Goal: Transaction & Acquisition: Purchase product/service

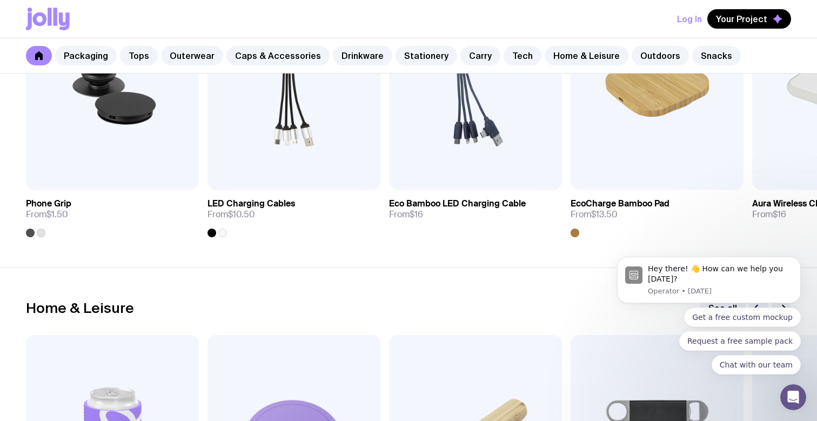
scroll to position [2757, 0]
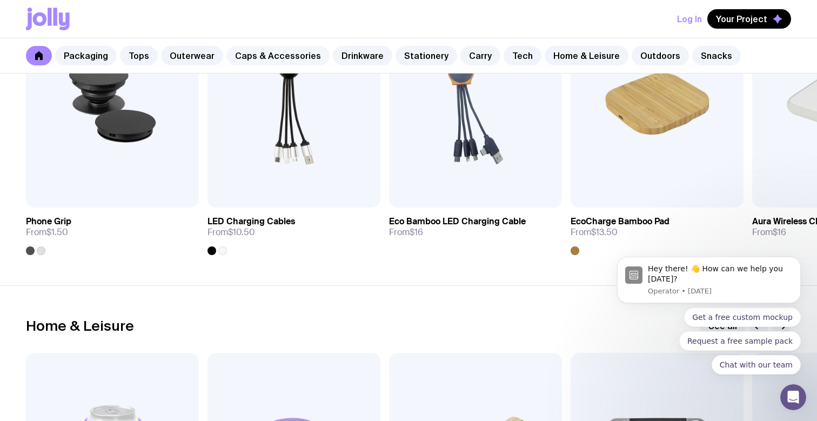
click at [243, 56] on link "Caps & Accessories" at bounding box center [277, 55] width 103 height 19
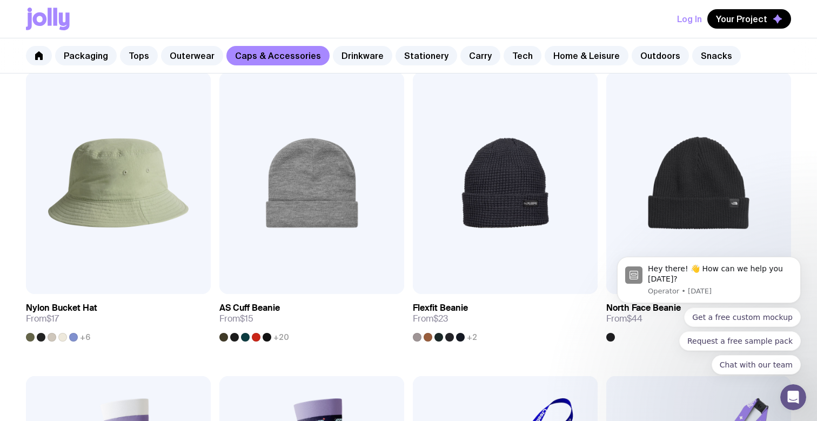
scroll to position [1144, 0]
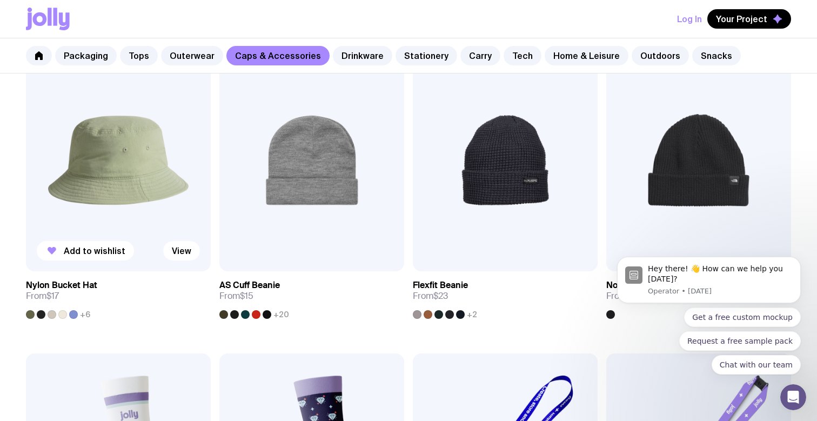
click at [73, 315] on div at bounding box center [73, 314] width 9 height 9
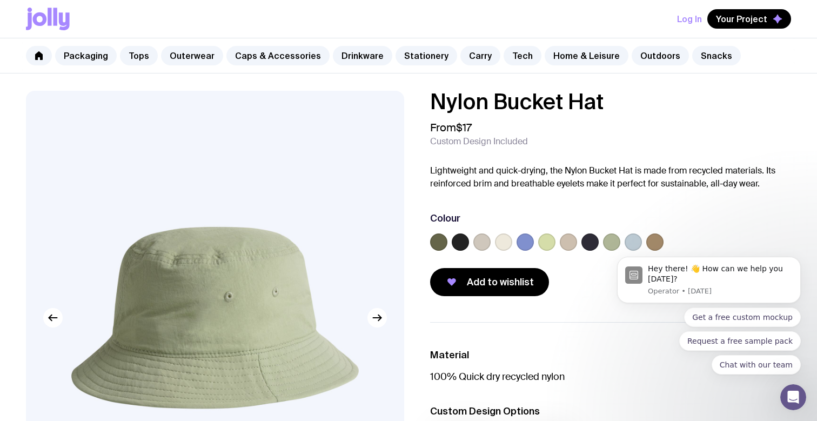
click at [525, 245] on label at bounding box center [524, 241] width 17 height 17
click at [0, 0] on input "radio" at bounding box center [0, 0] width 0 height 0
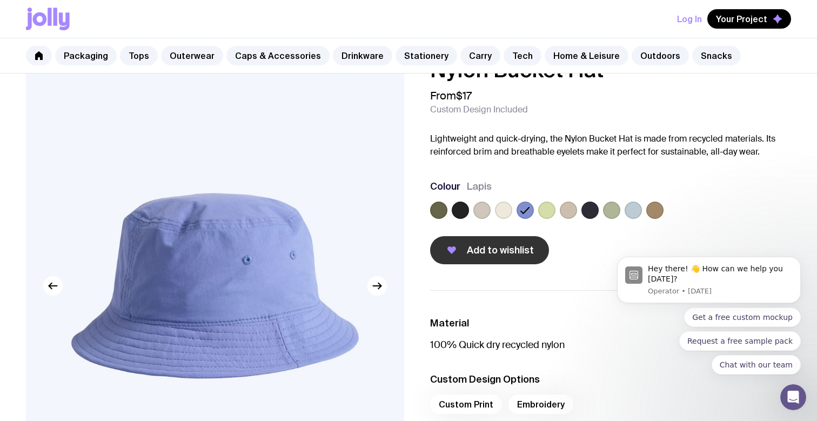
scroll to position [30, 0]
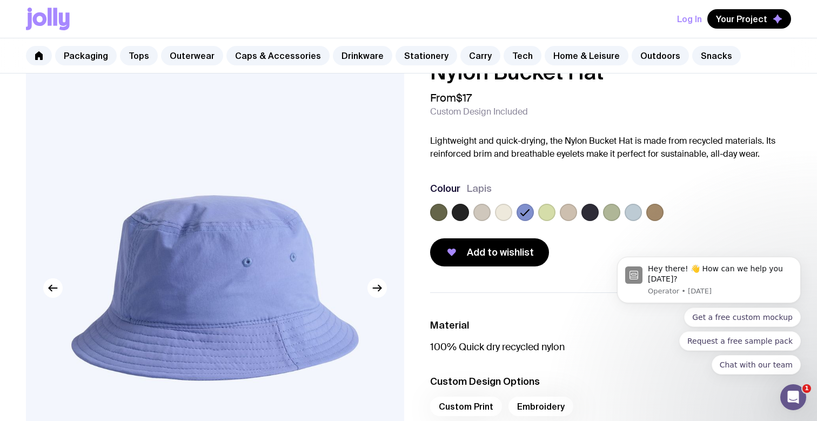
click at [628, 212] on body "Hey there! 👋 How can we help you [DATE]? Operator • [DATE] Get a free custom mo…" at bounding box center [708, 283] width 207 height 210
click at [472, 209] on div at bounding box center [610, 215] width 361 height 22
click at [491, 220] on div at bounding box center [610, 215] width 361 height 22
click at [483, 216] on label at bounding box center [481, 212] width 17 height 17
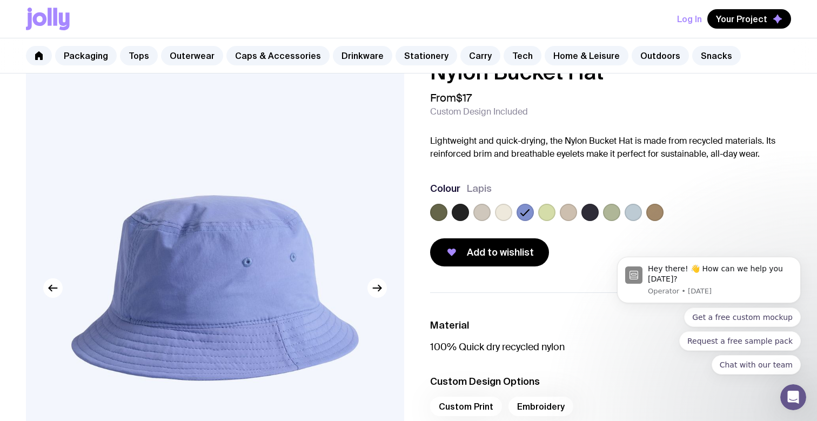
click at [0, 0] on input "radio" at bounding box center [0, 0] width 0 height 0
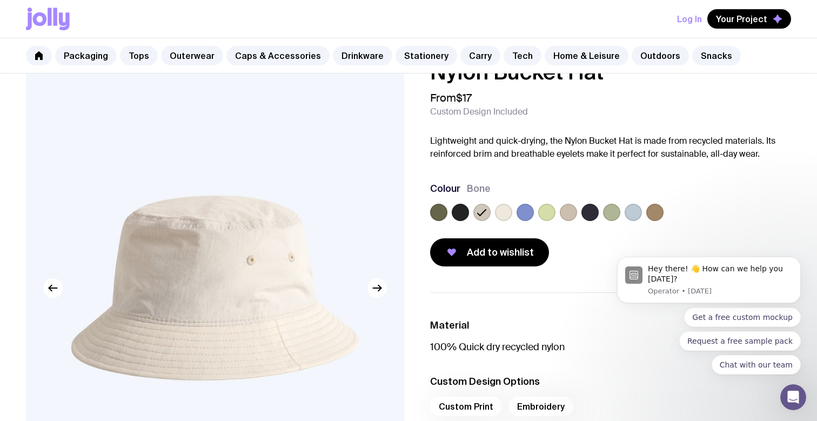
click at [505, 213] on label at bounding box center [503, 212] width 17 height 17
click at [0, 0] on input "radio" at bounding box center [0, 0] width 0 height 0
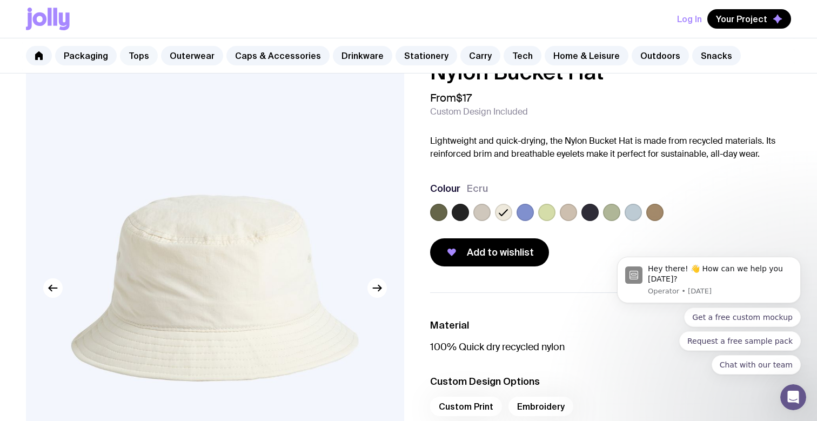
click at [135, 57] on link "Tops" at bounding box center [139, 55] width 38 height 19
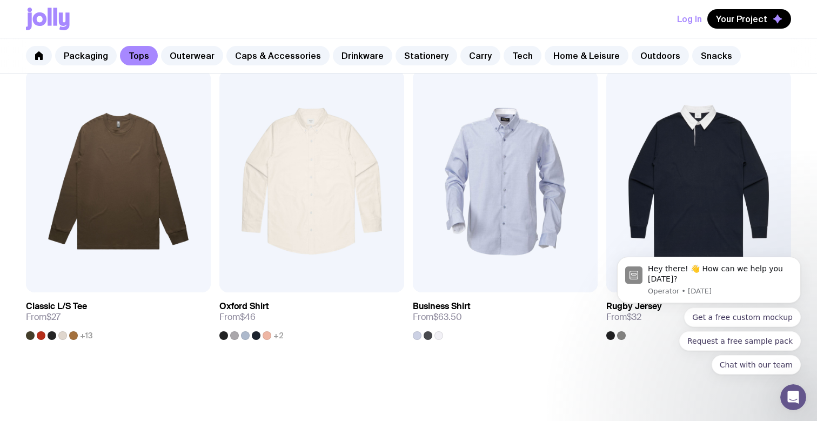
scroll to position [1225, 0]
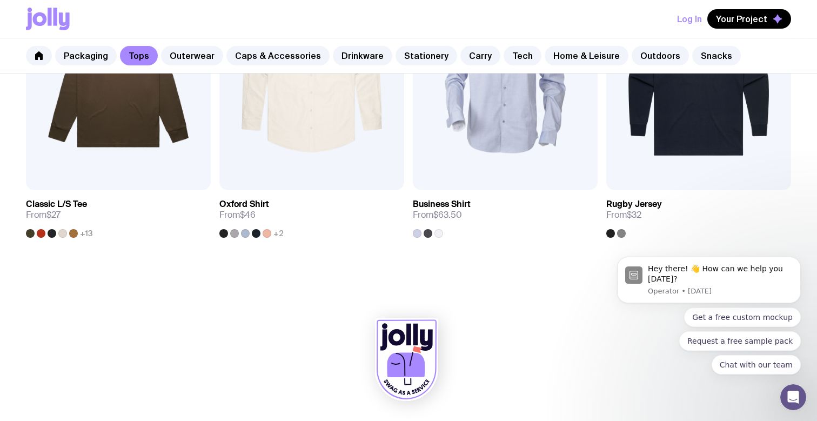
click at [398, 26] on div "Log In Your Project" at bounding box center [408, 19] width 765 height 38
